Goal: Information Seeking & Learning: Check status

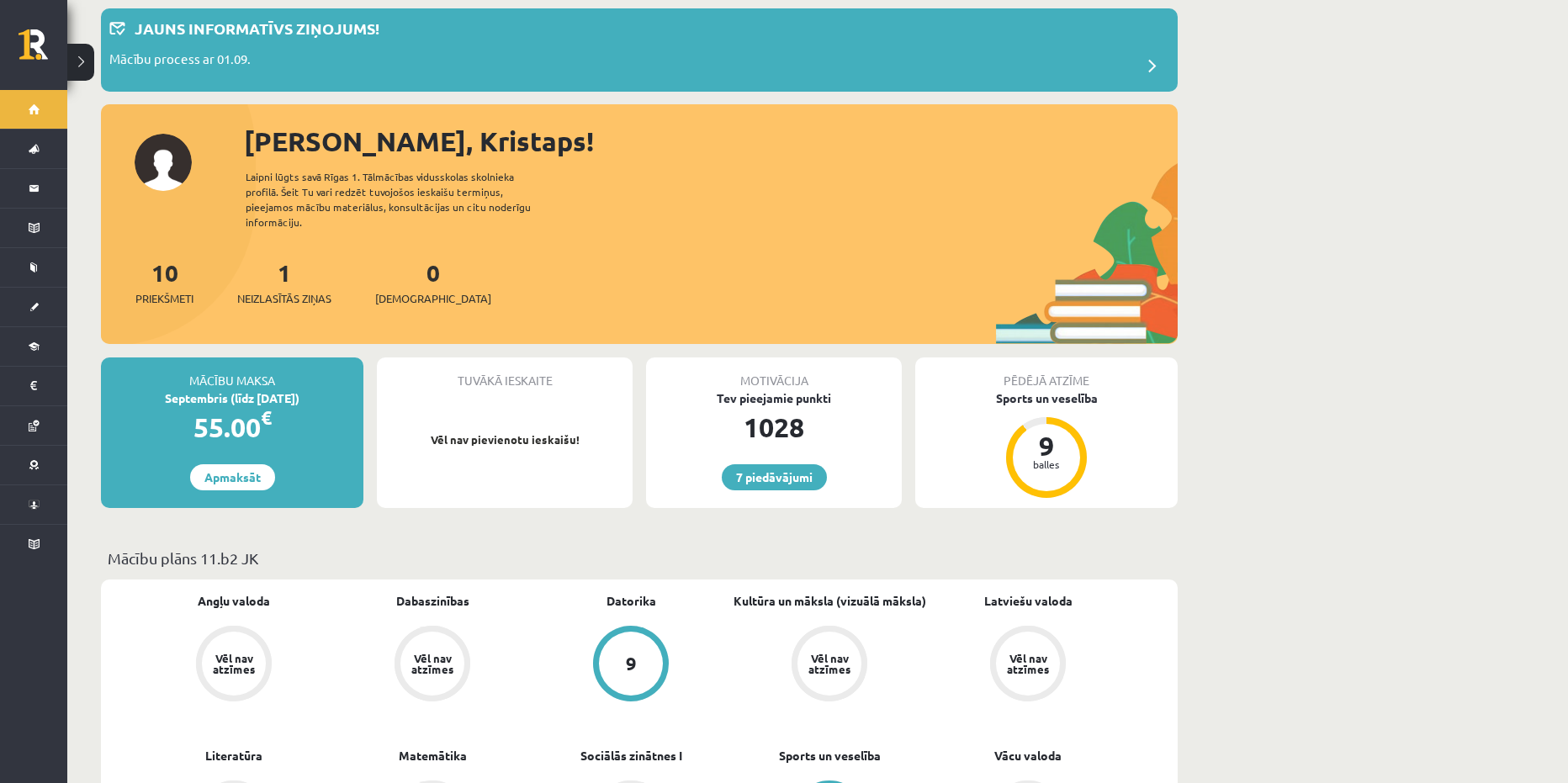
scroll to position [69, 0]
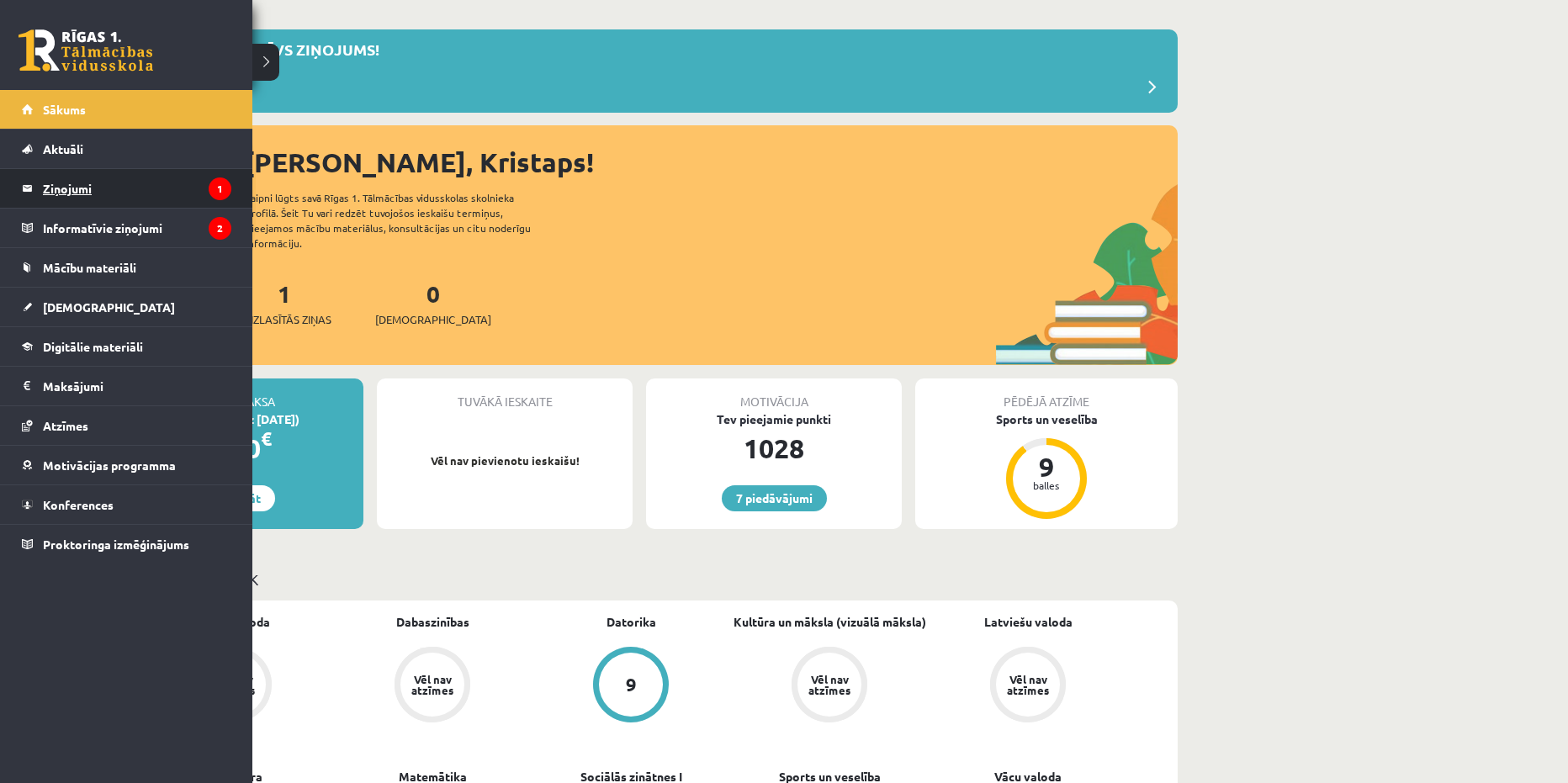
click at [109, 192] on legend "Ziņojumi 1" at bounding box center [137, 188] width 189 height 39
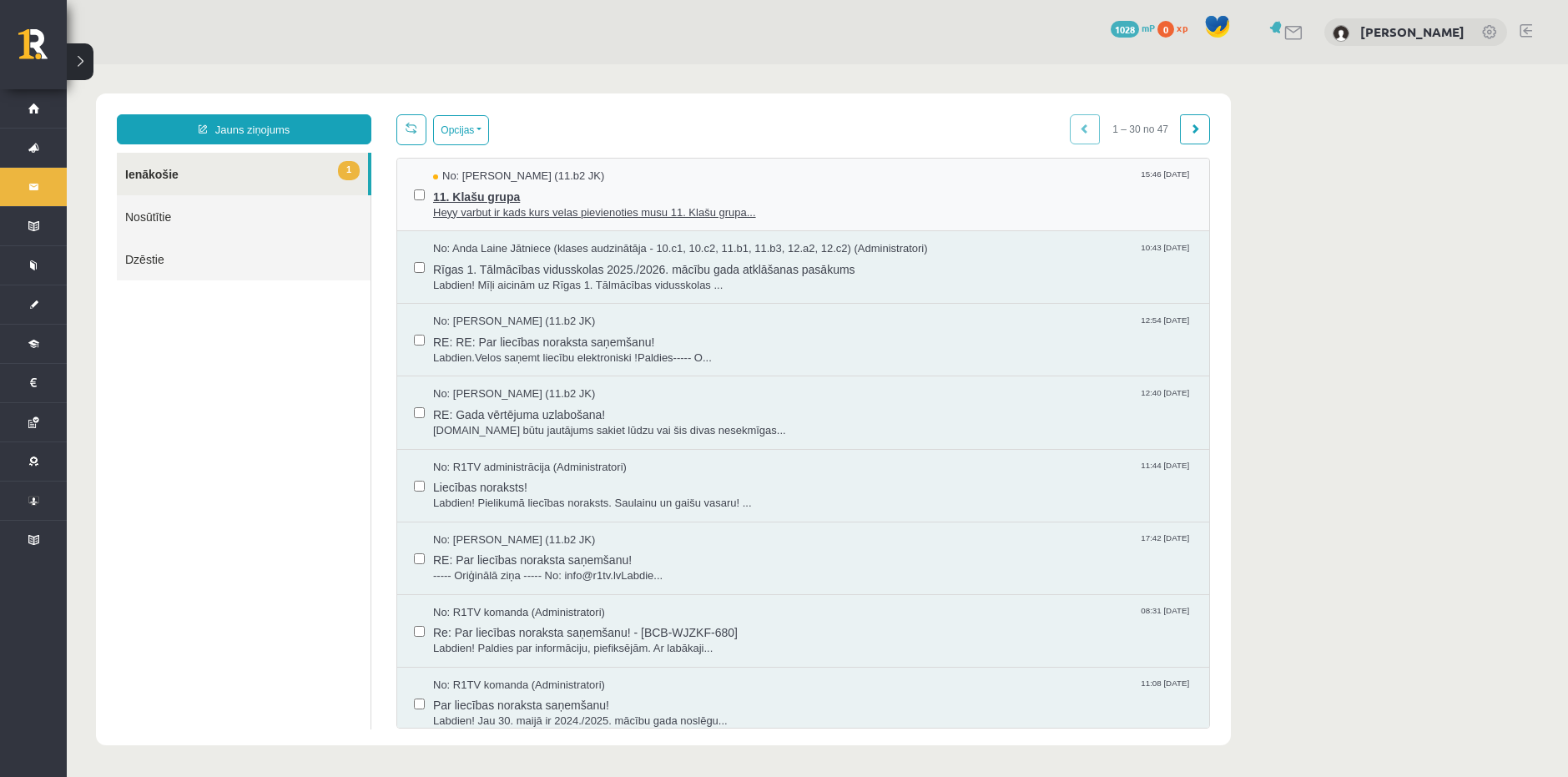
click at [831, 195] on span "11. Klašu grupa" at bounding box center [812, 194] width 759 height 21
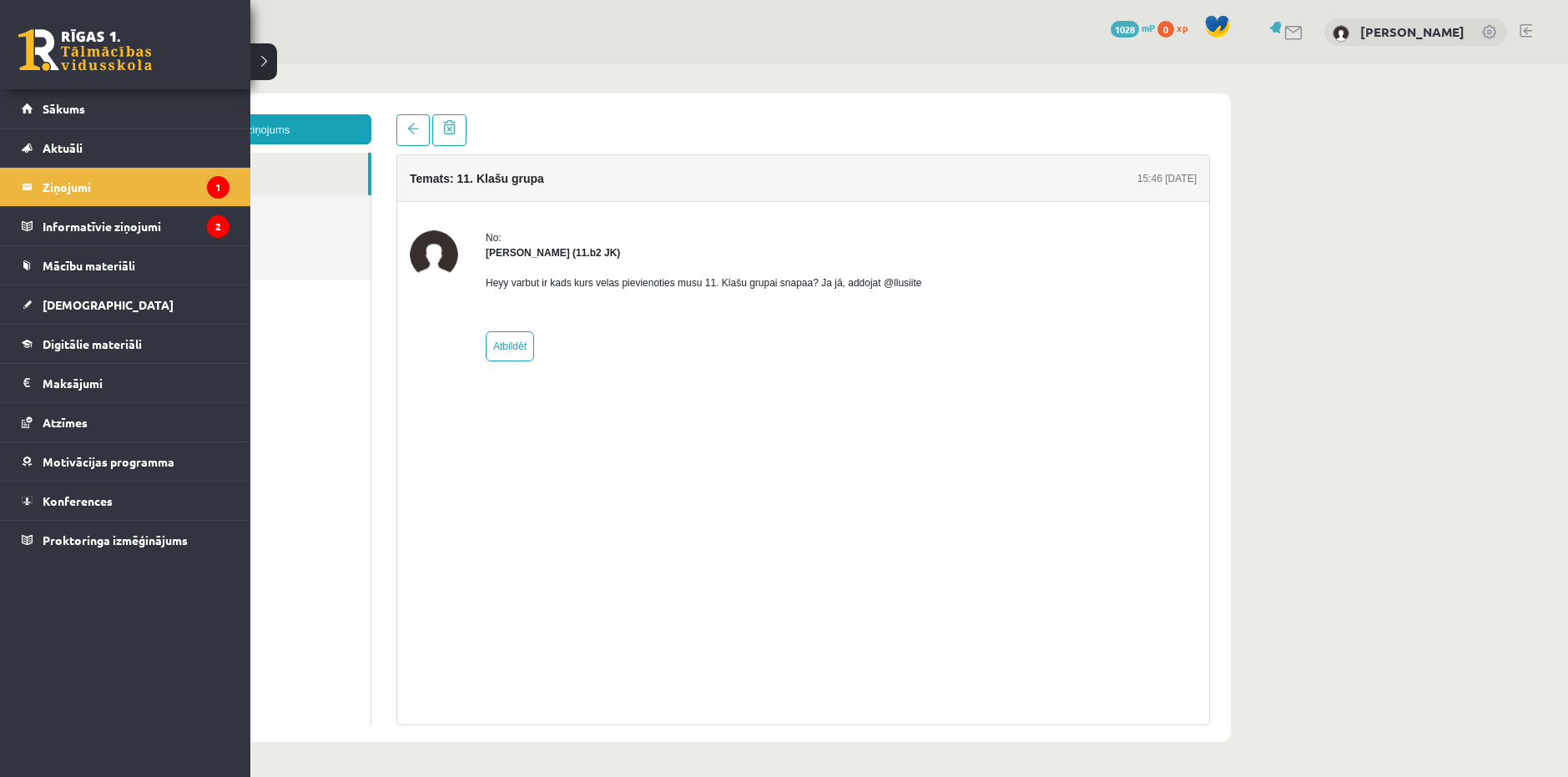
click at [51, 46] on link at bounding box center [86, 50] width 134 height 41
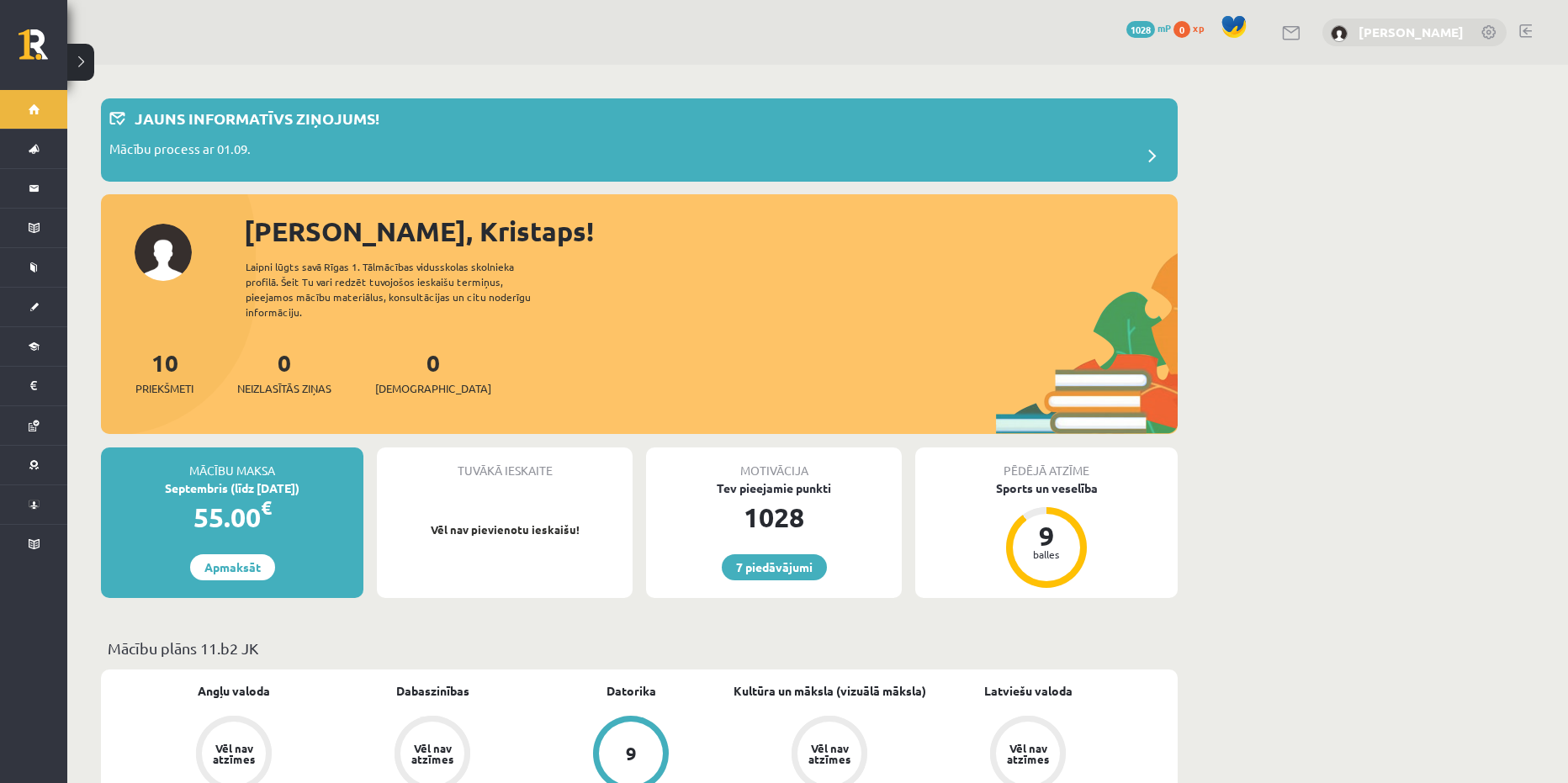
click at [1408, 34] on link "[PERSON_NAME]" at bounding box center [1411, 32] width 105 height 17
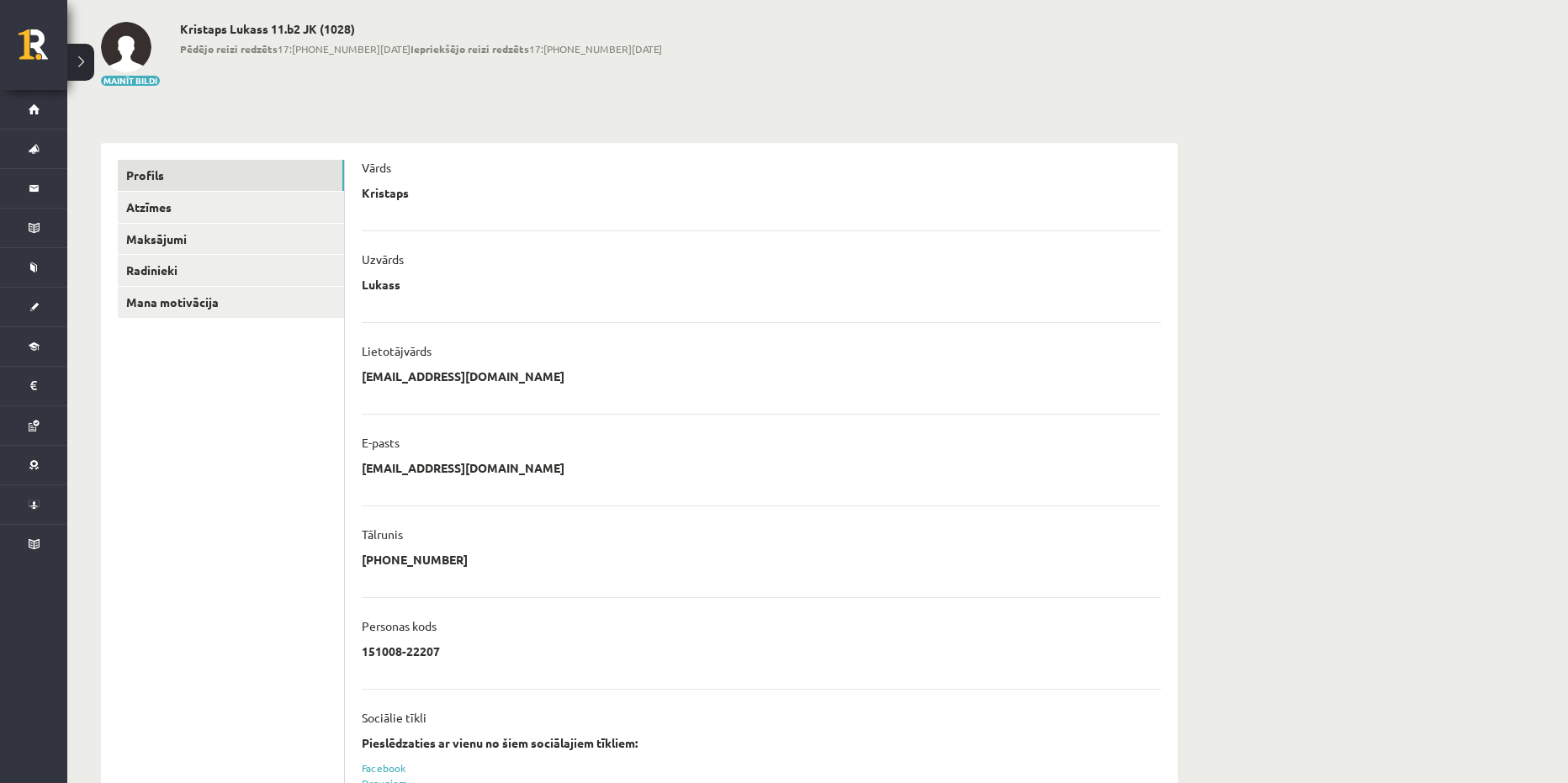
scroll to position [73, 0]
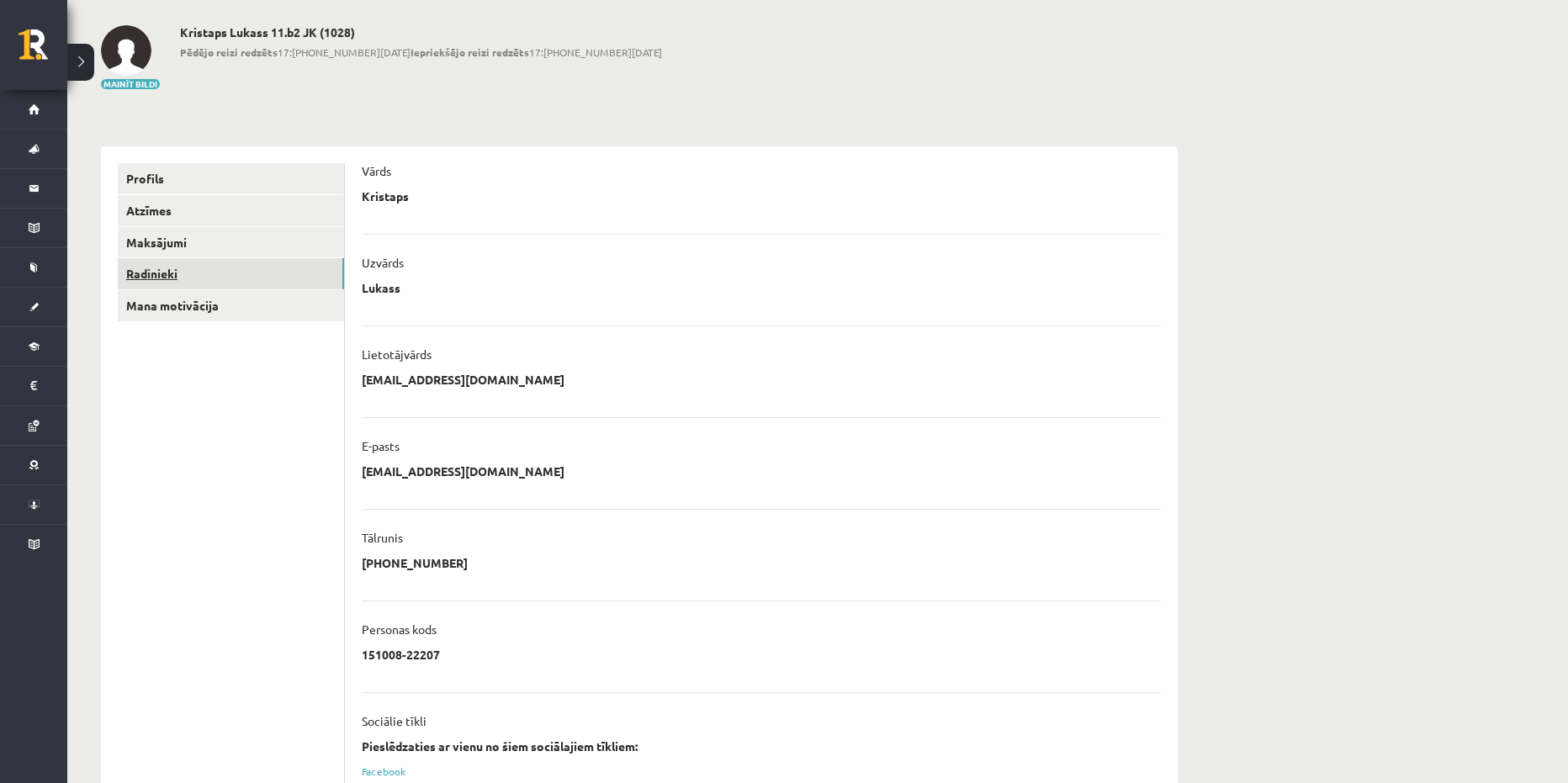
click at [209, 274] on link "Radinieki" at bounding box center [231, 273] width 226 height 31
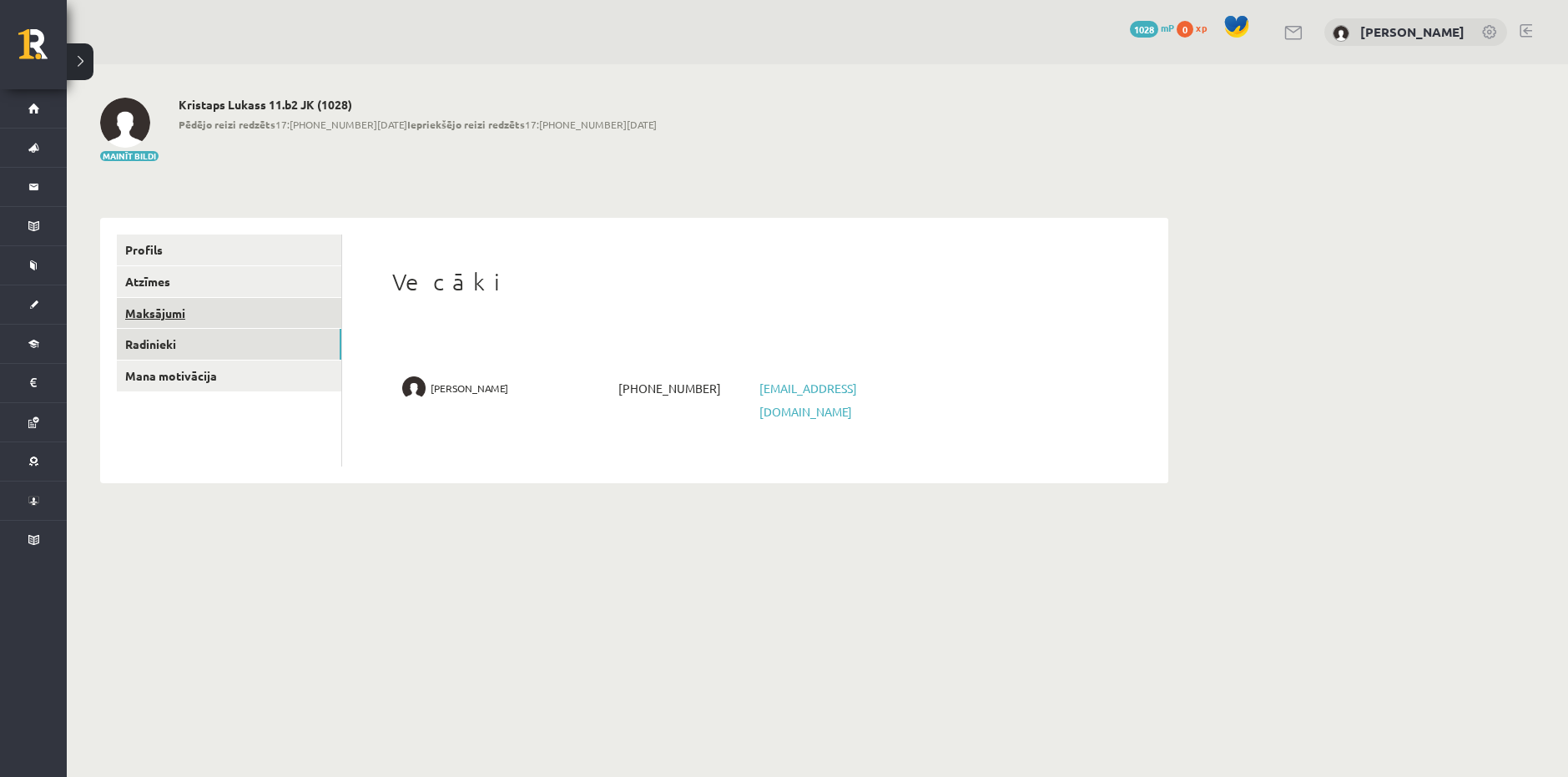
click at [202, 318] on link "Maksājumi" at bounding box center [229, 313] width 224 height 31
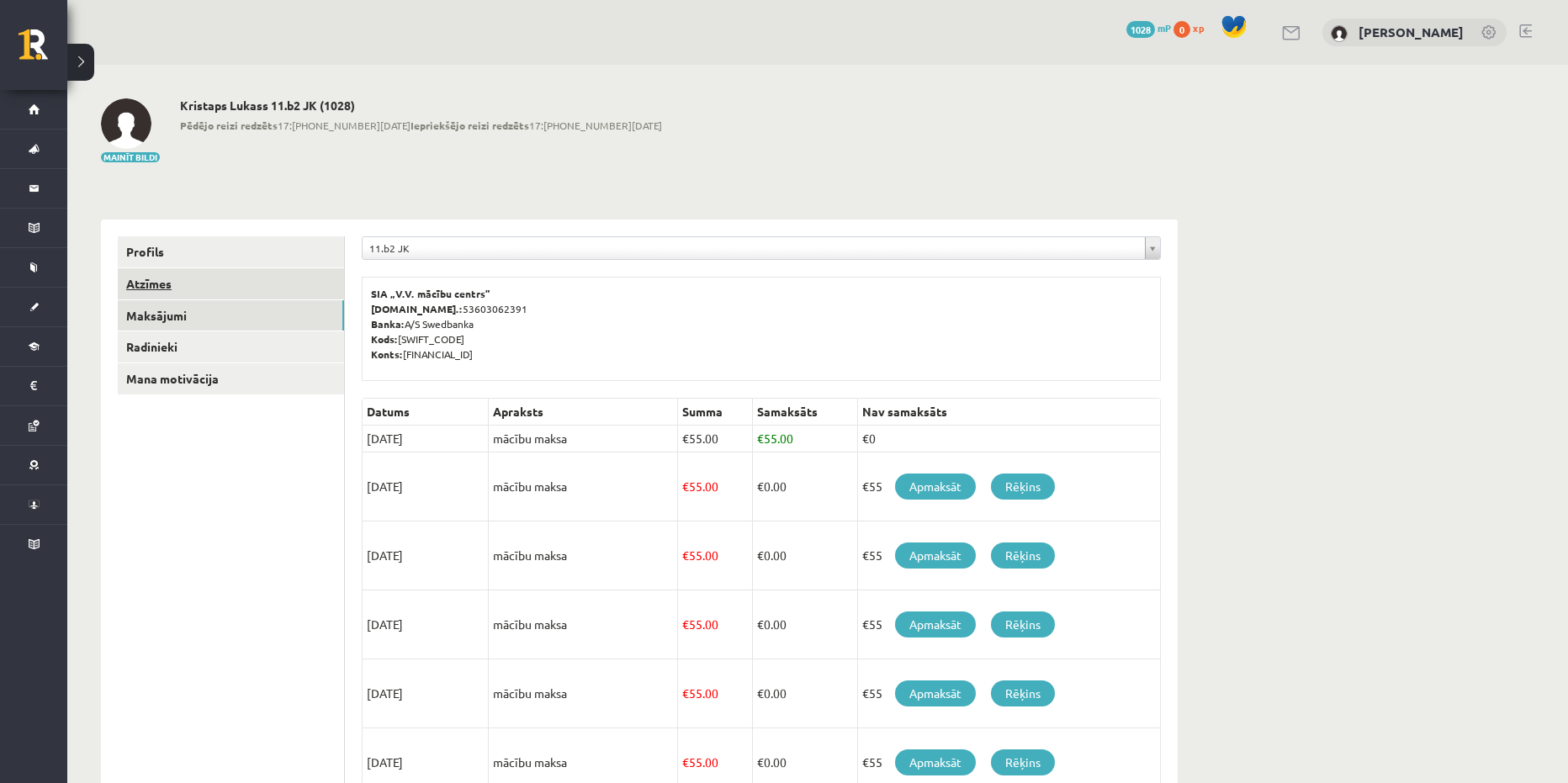
click at [206, 283] on link "Atzīmes" at bounding box center [231, 283] width 226 height 31
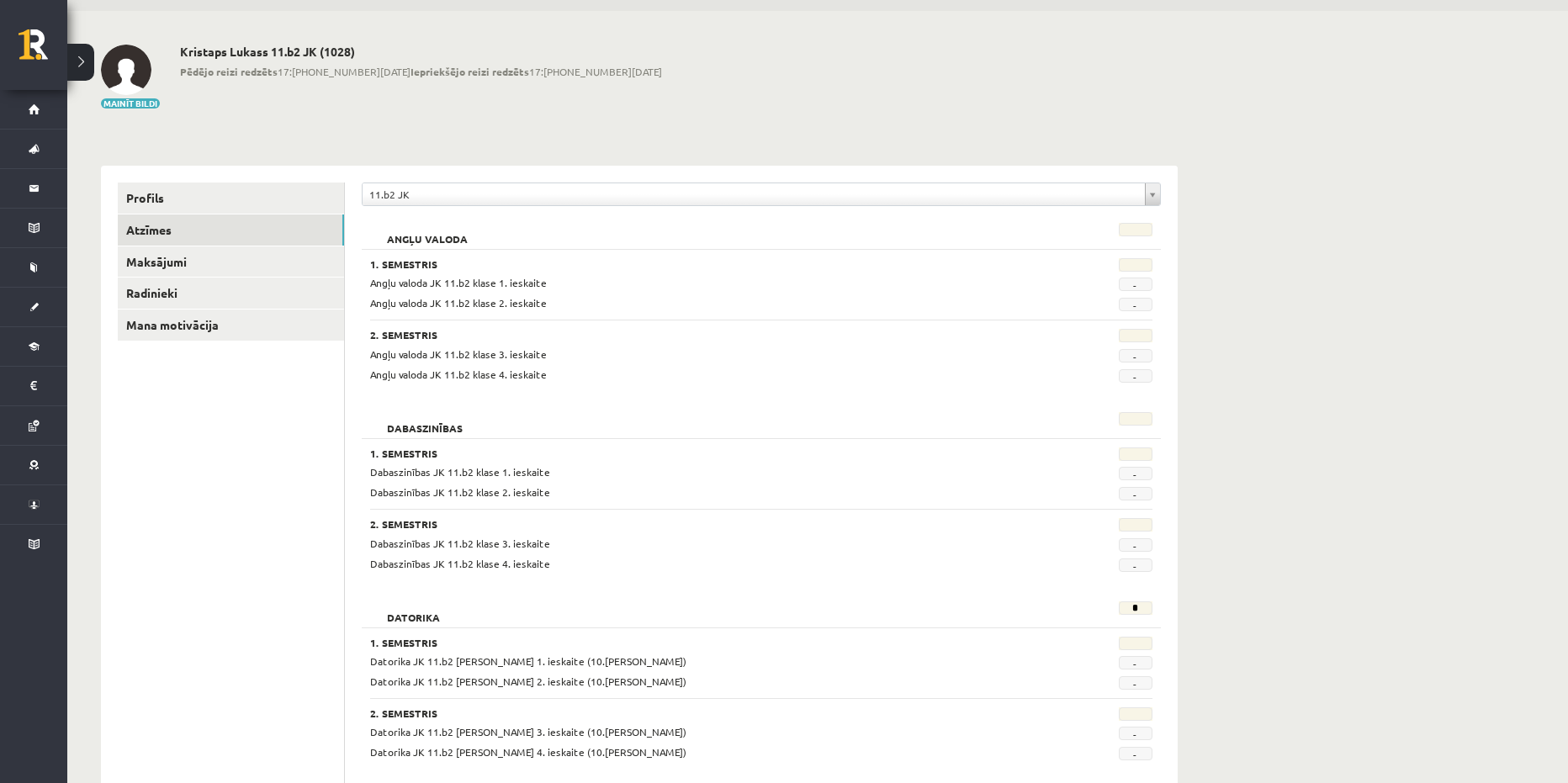
scroll to position [84, 0]
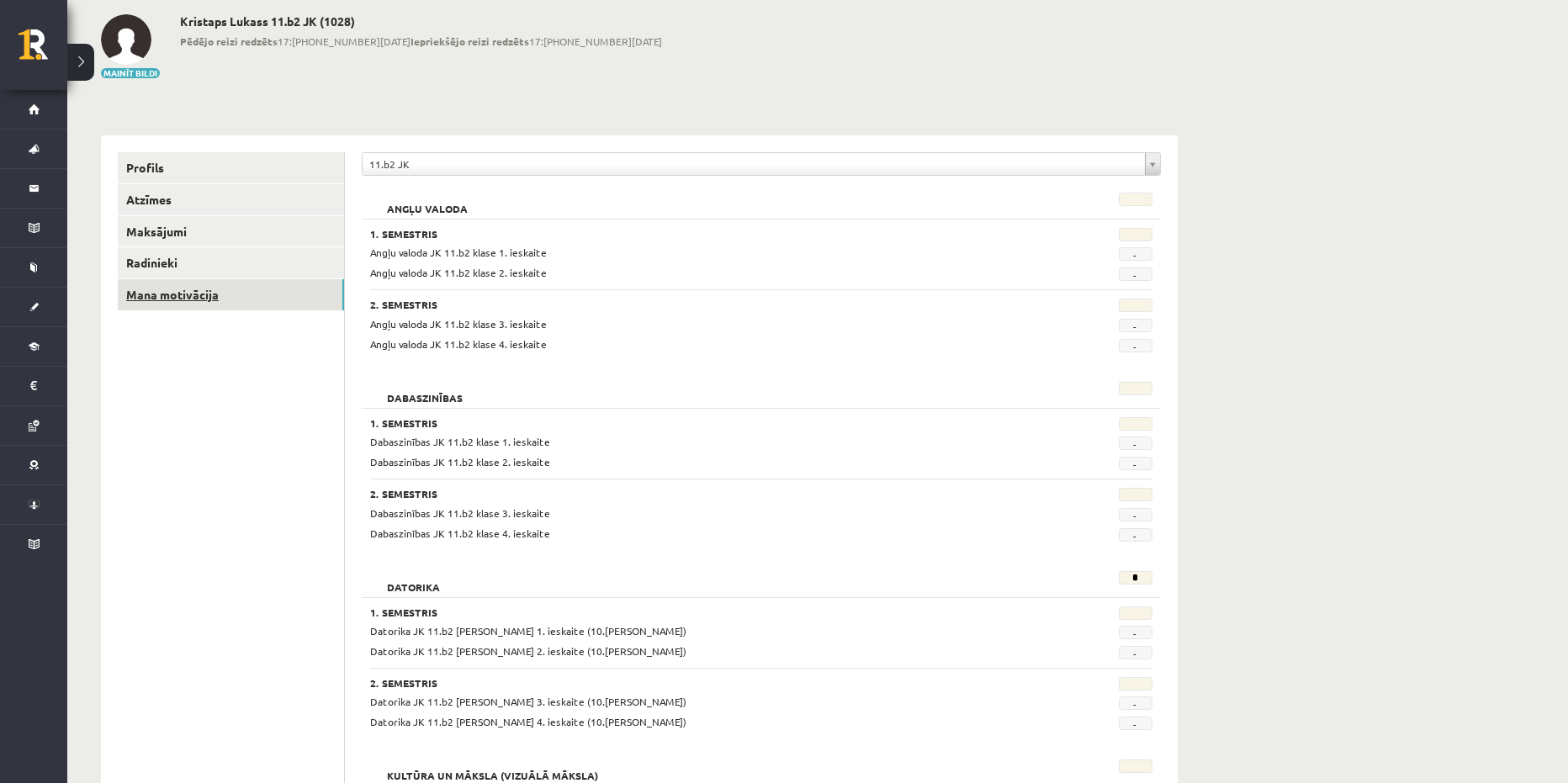
click at [262, 291] on link "Mana motivācija" at bounding box center [231, 294] width 226 height 31
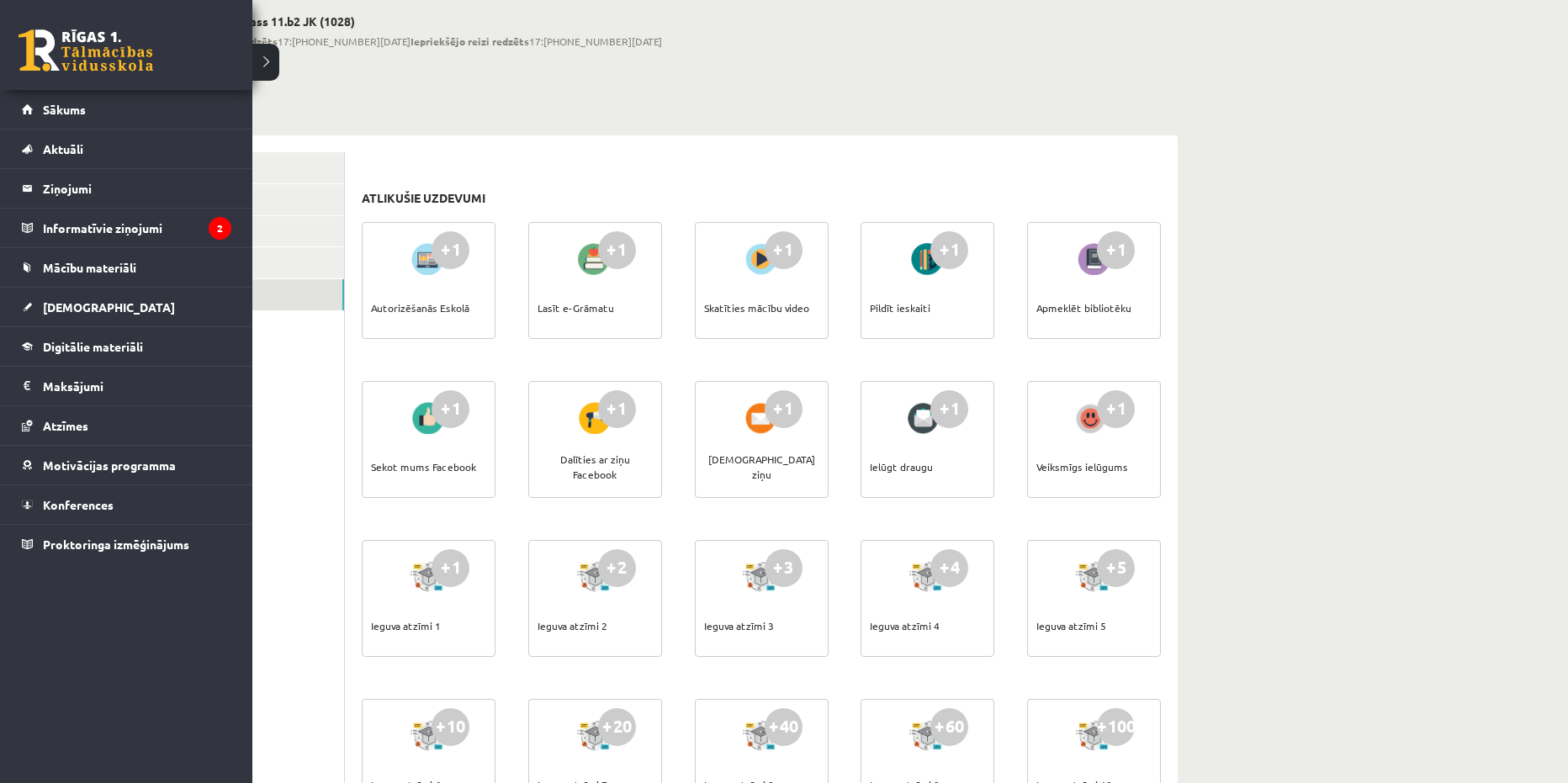
click at [71, 47] on link at bounding box center [86, 51] width 135 height 42
